Goal: Information Seeking & Learning: Understand process/instructions

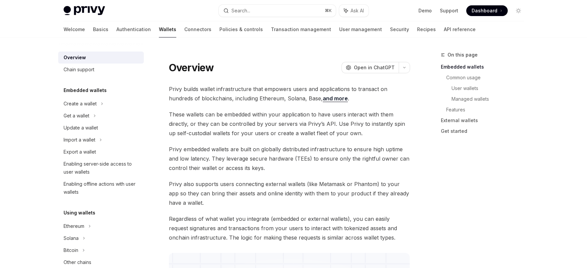
click at [159, 27] on link "Wallets" at bounding box center [167, 29] width 17 height 16
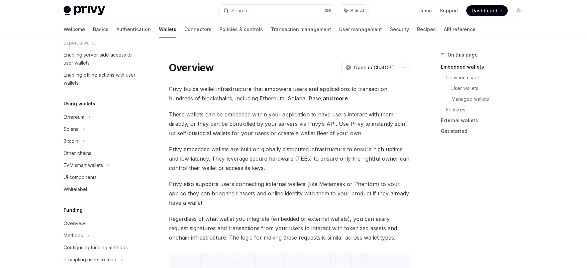
scroll to position [110, 0]
click at [83, 117] on div "Ethereum" at bounding box center [74, 116] width 21 height 8
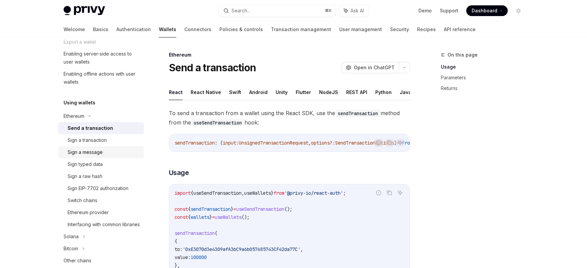
click at [83, 152] on div "Sign a message" at bounding box center [85, 152] width 35 height 8
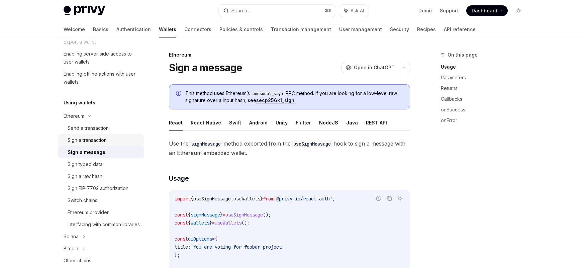
click at [112, 141] on div "Sign a transaction" at bounding box center [104, 140] width 72 height 8
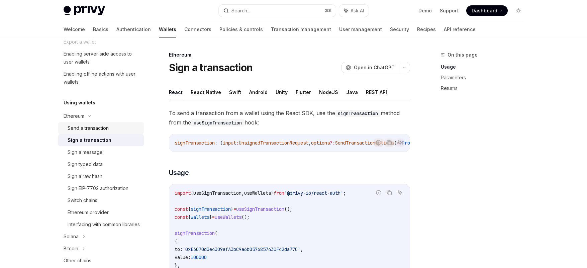
click at [110, 130] on div "Send a transaction" at bounding box center [104, 128] width 72 height 8
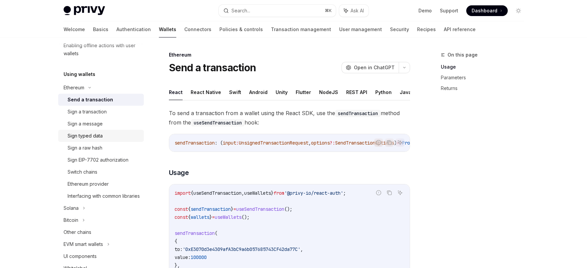
scroll to position [140, 0]
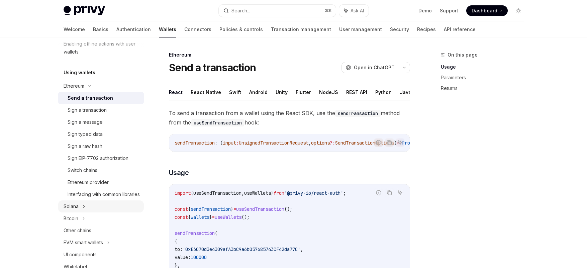
click at [79, 213] on div "Solana" at bounding box center [101, 206] width 86 height 12
type textarea "*"
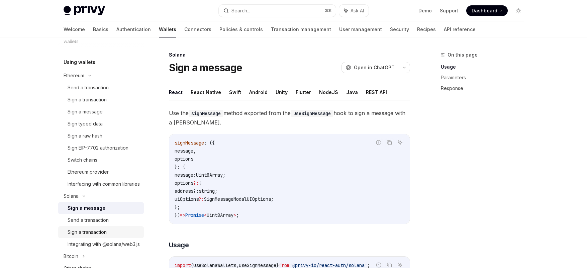
scroll to position [178, 0]
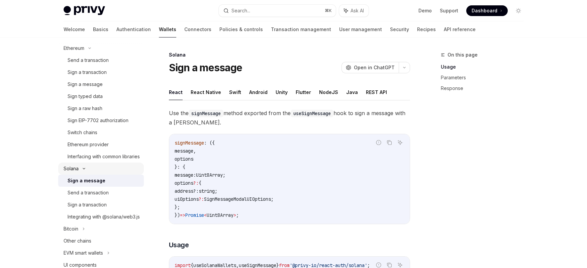
click at [83, 170] on icon at bounding box center [84, 168] width 8 height 3
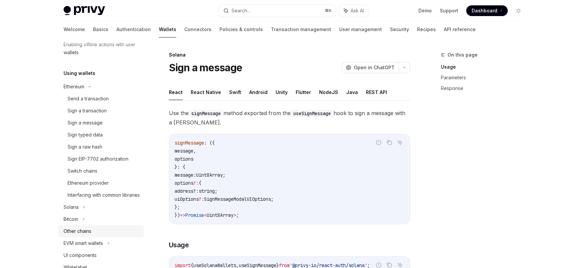
scroll to position [124, 0]
